Goal: Information Seeking & Learning: Learn about a topic

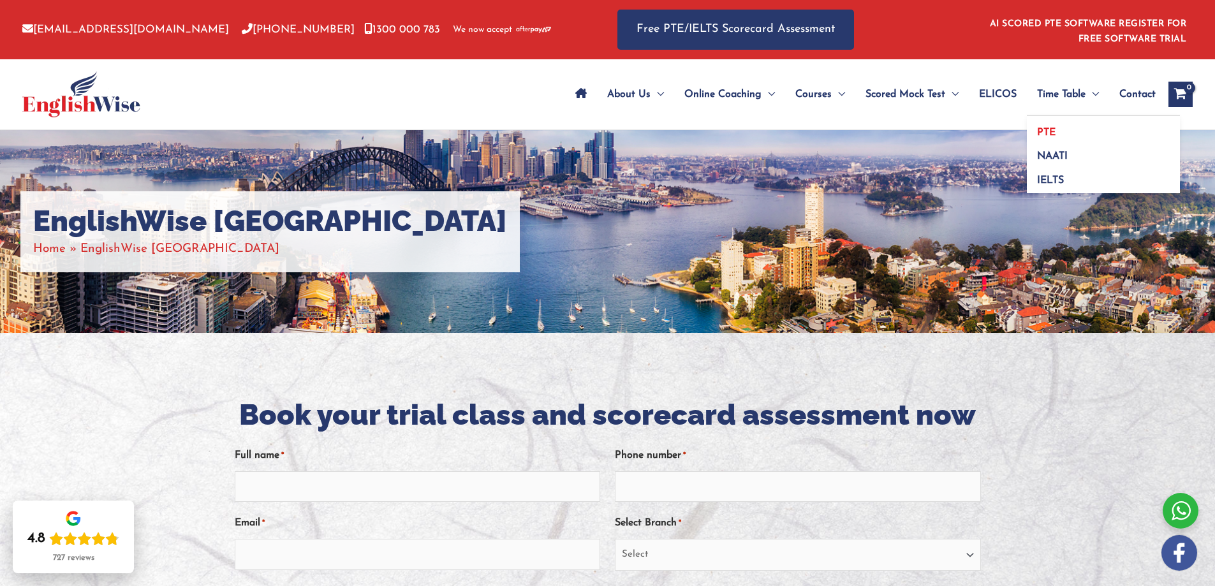
click at [1048, 128] on span "PTE" at bounding box center [1046, 133] width 18 height 10
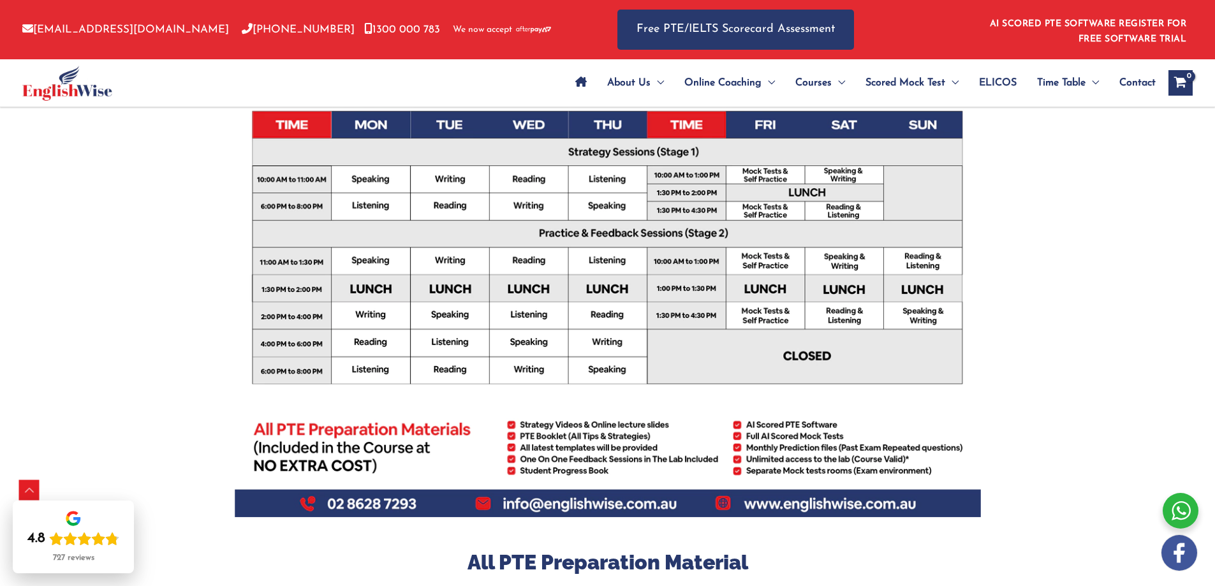
scroll to position [446, 0]
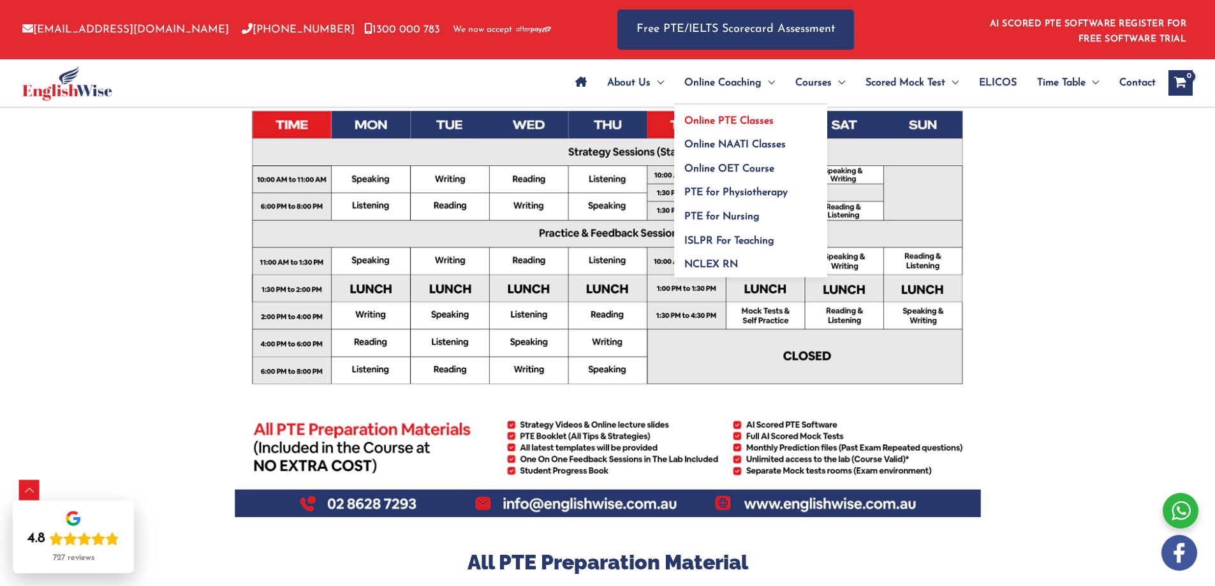
click at [718, 121] on span "Online PTE Classes" at bounding box center [728, 121] width 89 height 10
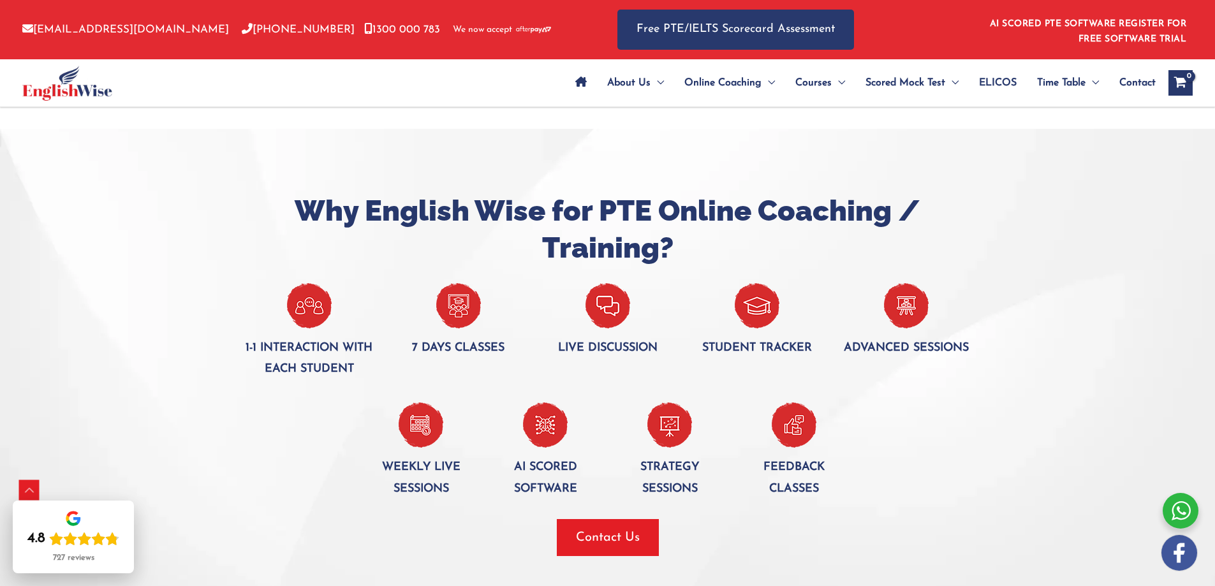
scroll to position [1722, 0]
